Goal: Navigation & Orientation: Find specific page/section

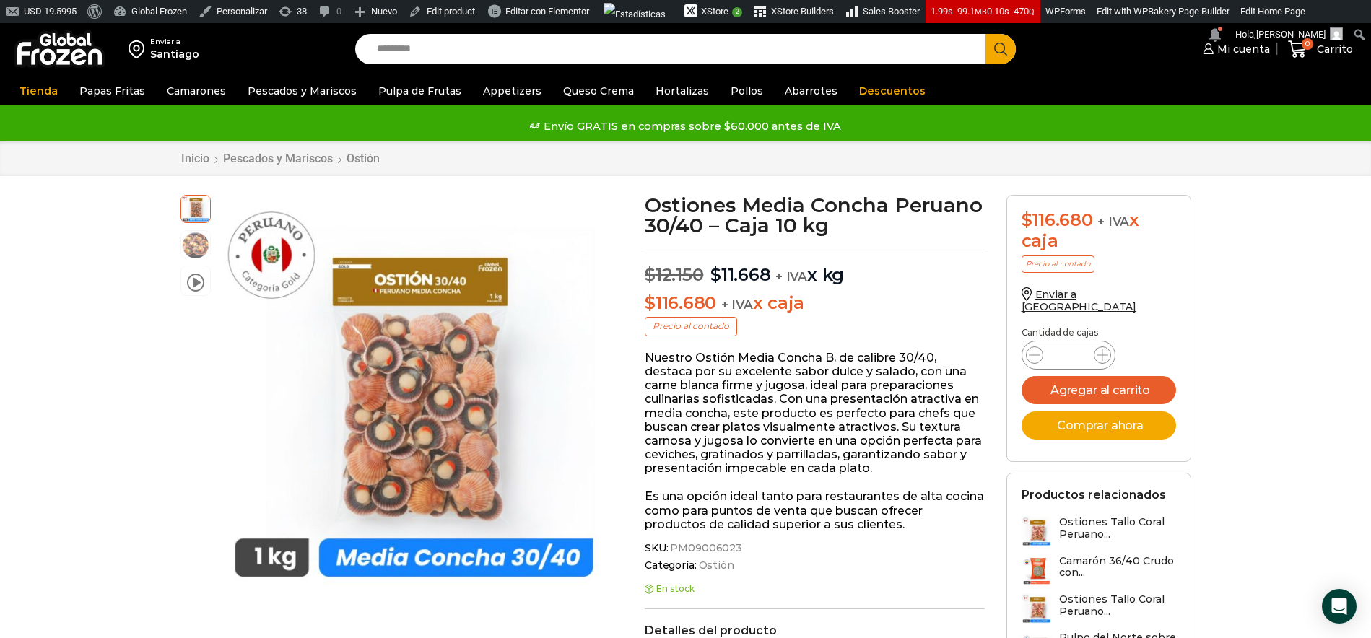
click at [84, 60] on img at bounding box center [59, 49] width 90 height 38
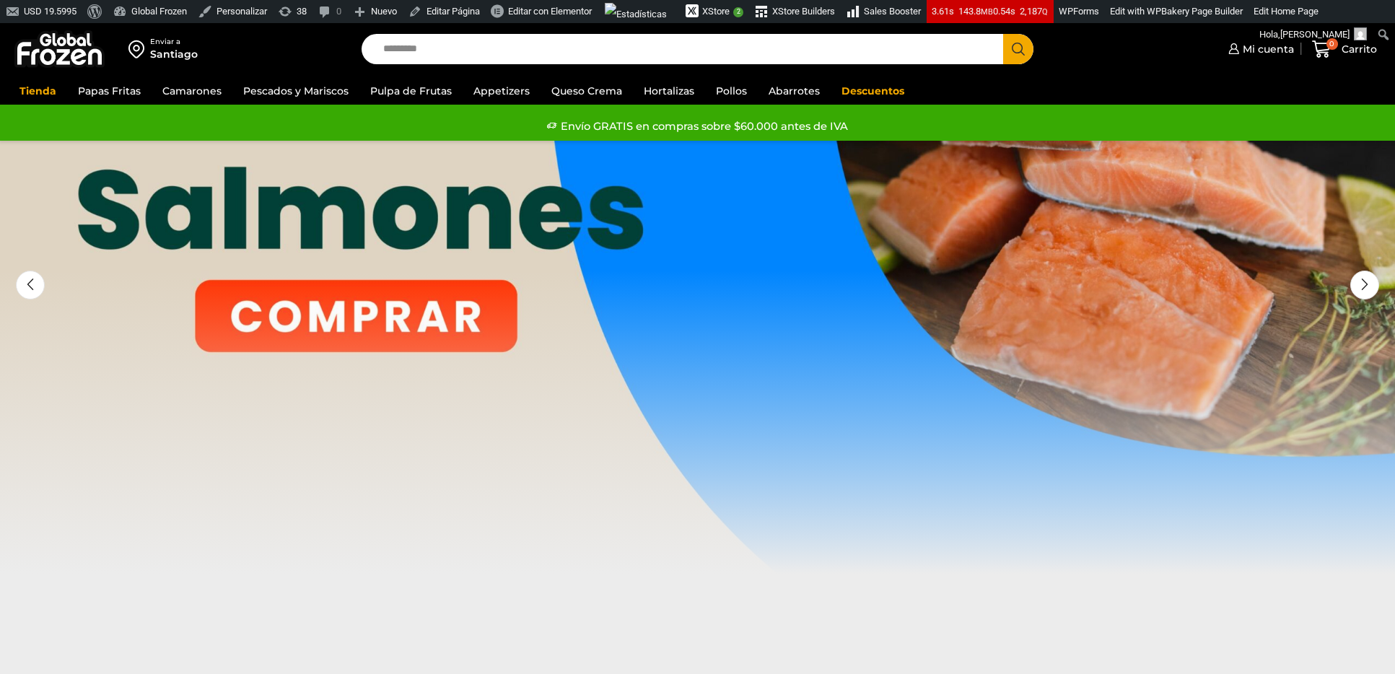
click at [70, 38] on img at bounding box center [59, 49] width 90 height 38
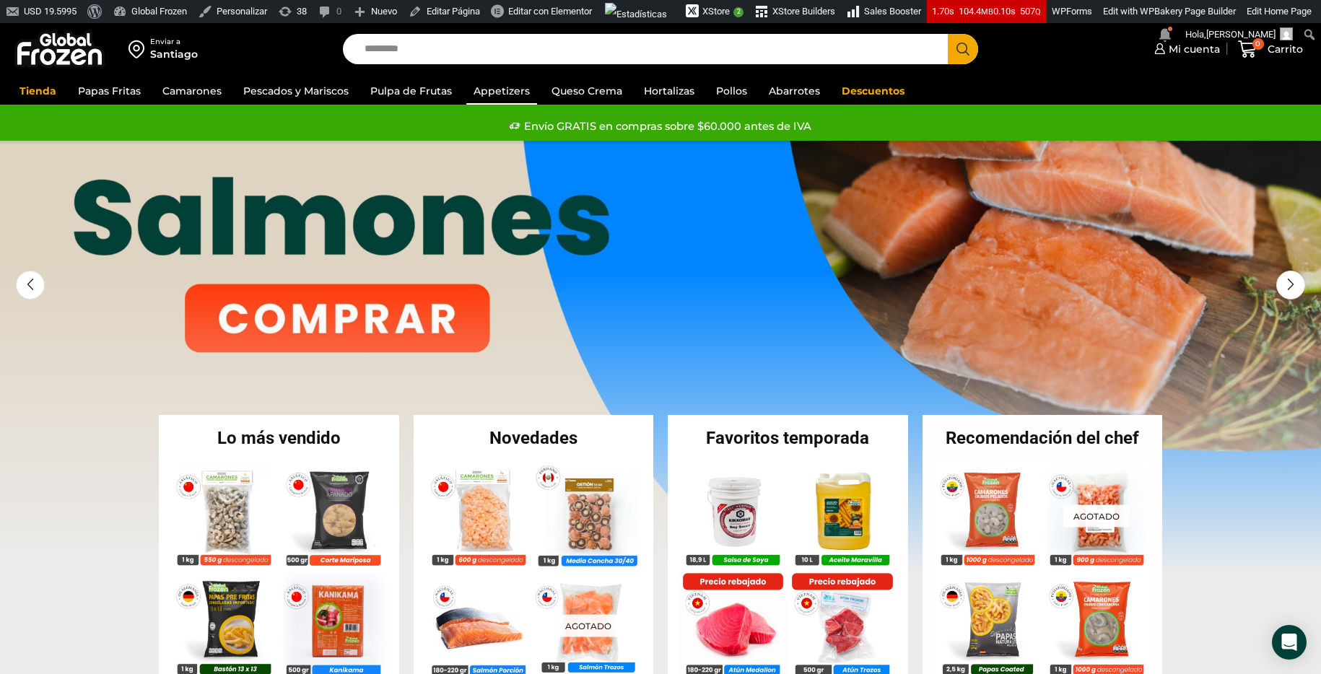
click at [513, 85] on link "Appetizers" at bounding box center [501, 90] width 71 height 27
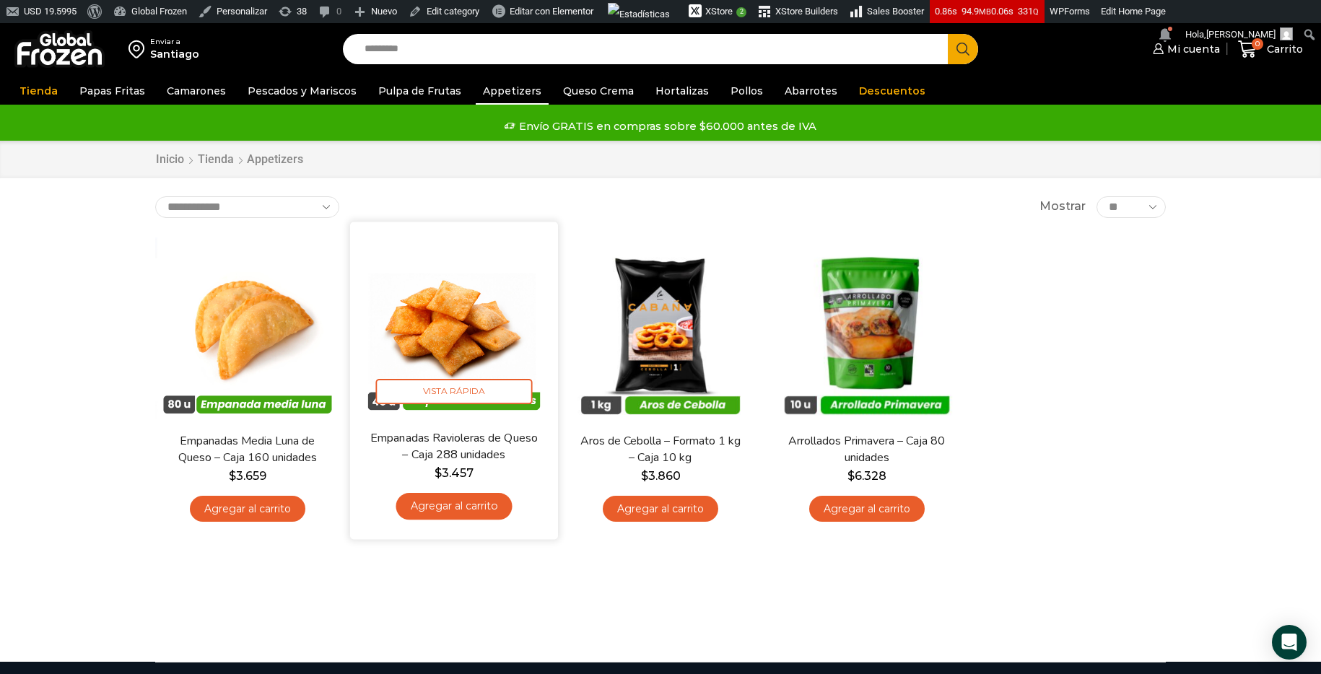
click at [479, 305] on img at bounding box center [454, 325] width 186 height 186
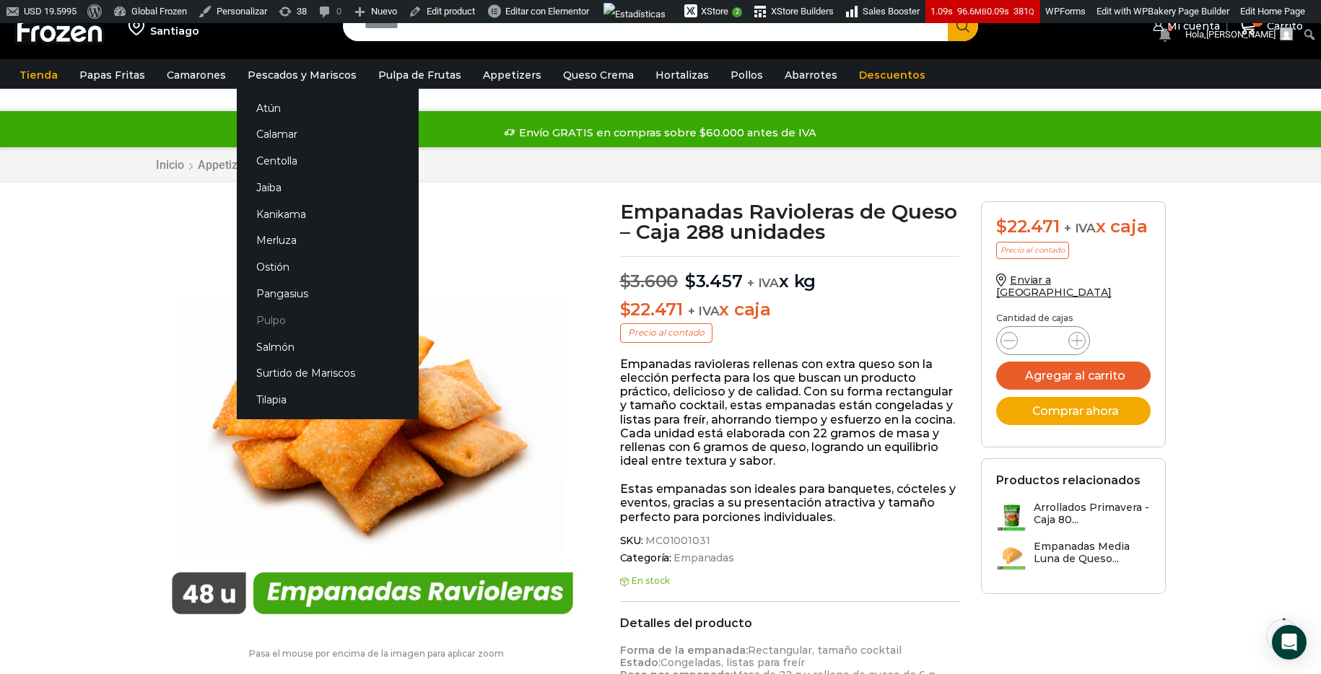
scroll to position [150, 0]
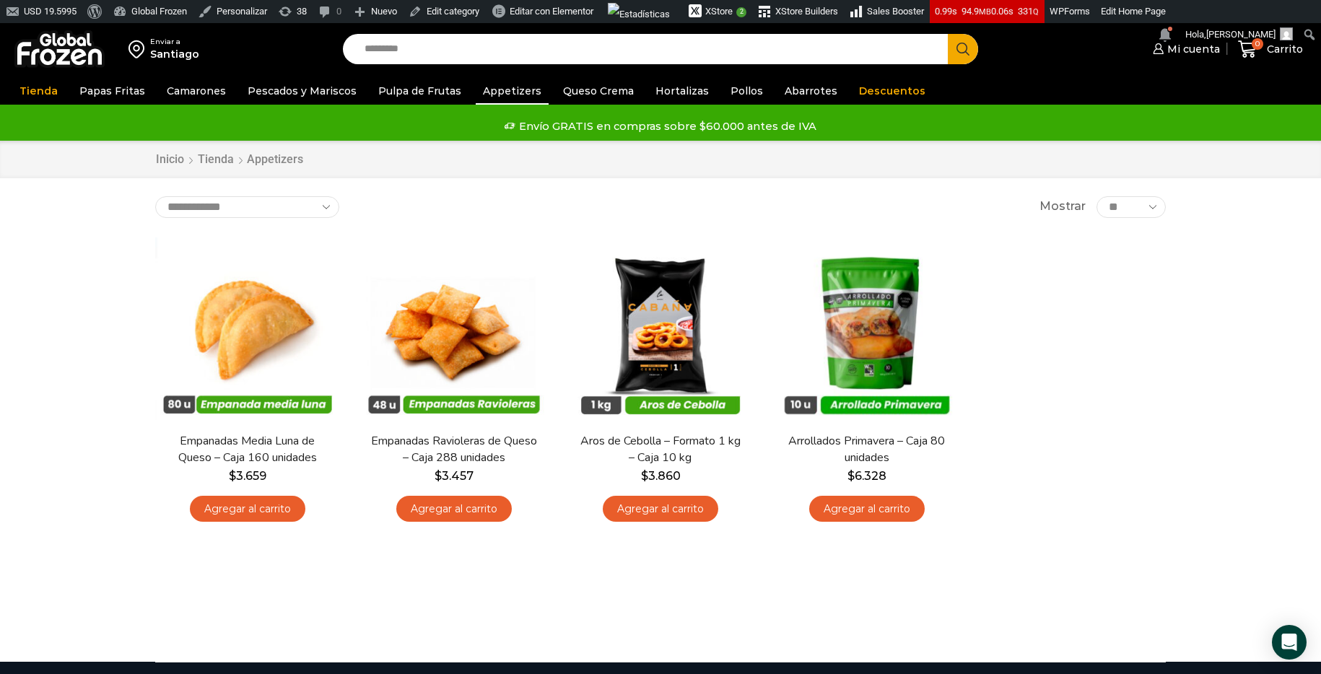
click at [65, 59] on img at bounding box center [59, 49] width 90 height 38
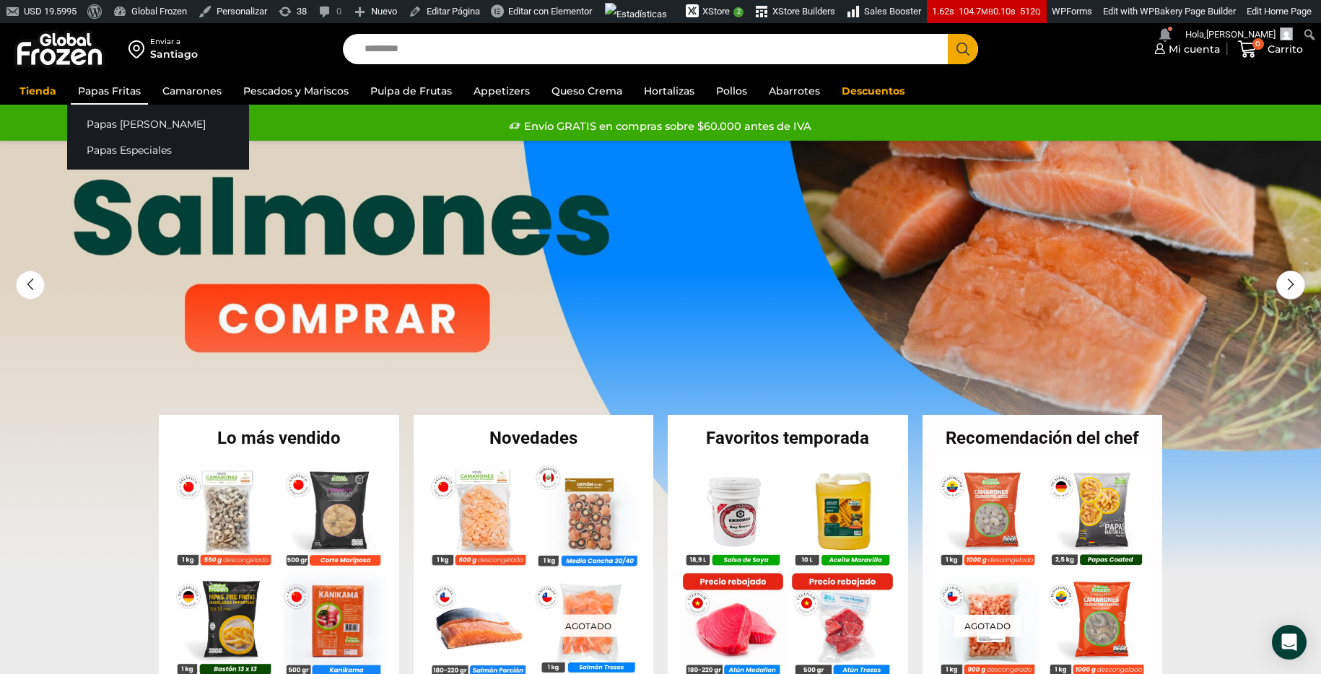
click at [118, 87] on link "Papas Fritas" at bounding box center [109, 90] width 77 height 27
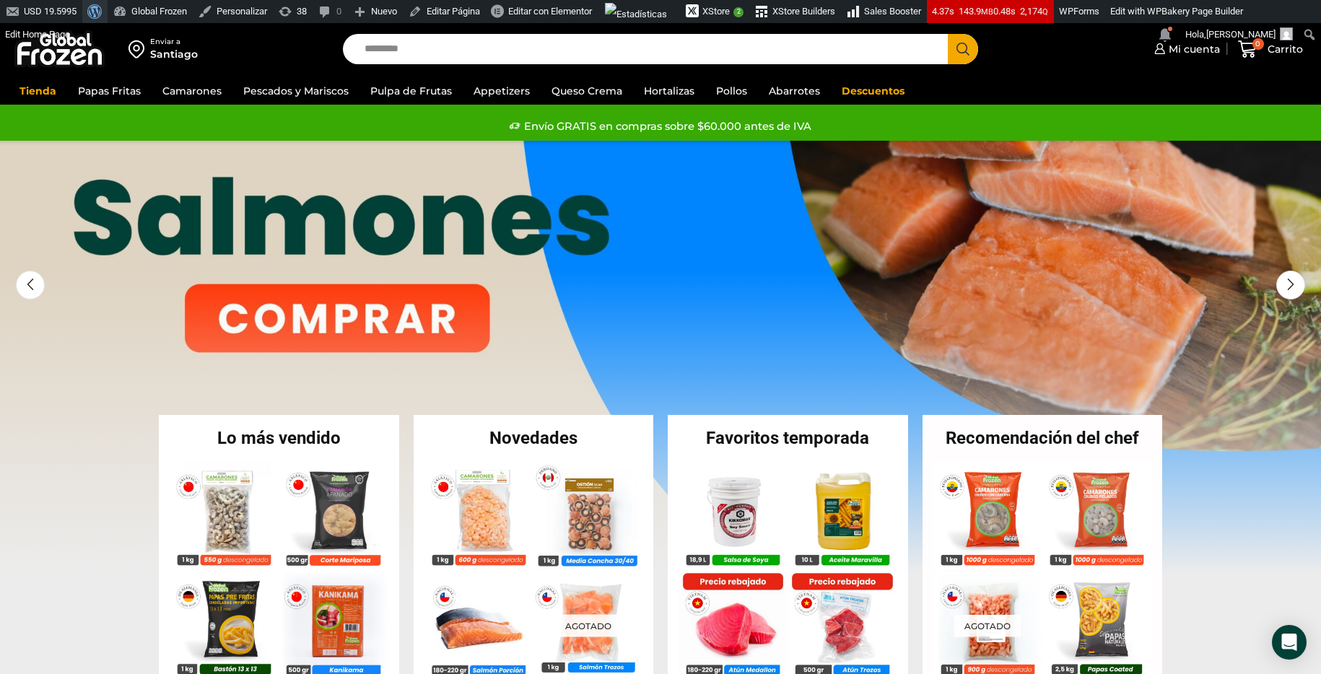
click at [94, 9] on span "Barra de herramientas" at bounding box center [92, 10] width 11 height 20
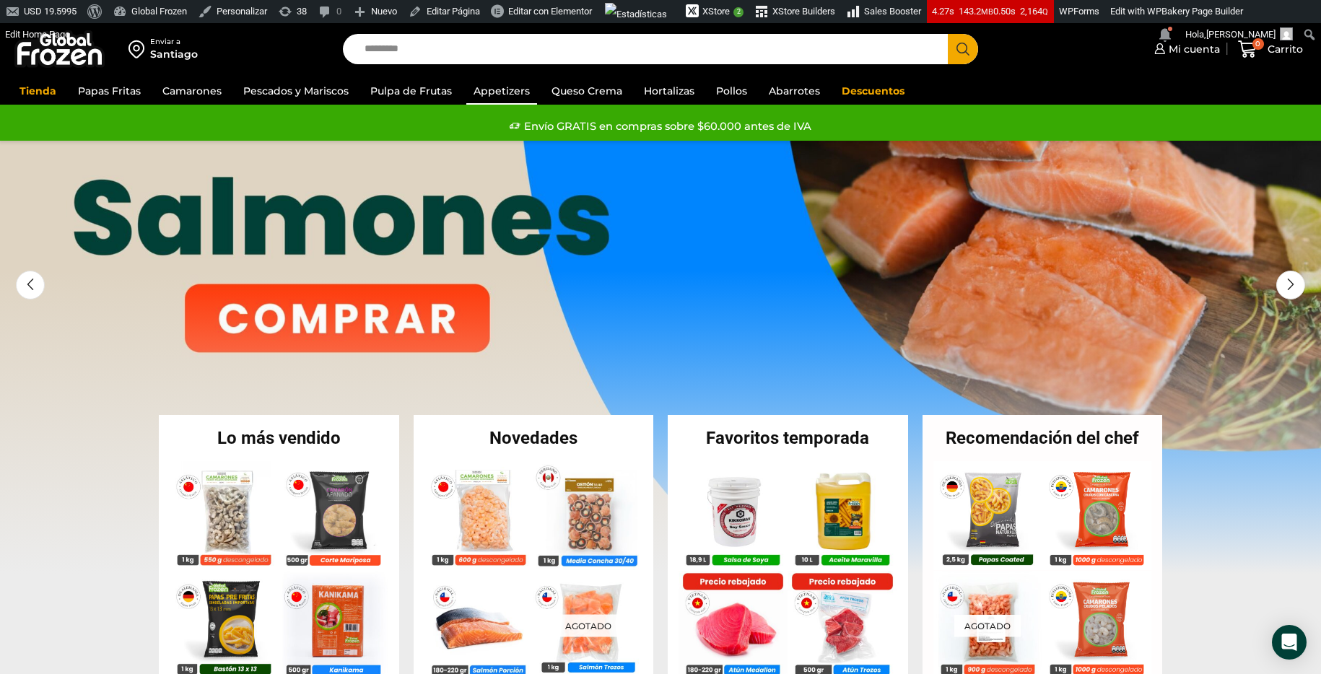
click at [505, 91] on link "Appetizers" at bounding box center [501, 90] width 71 height 27
